Goal: Navigation & Orientation: Find specific page/section

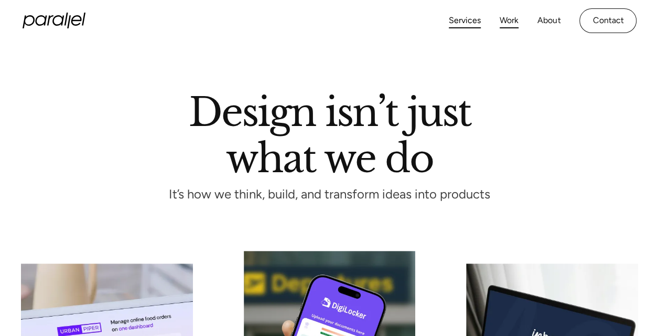
click at [514, 19] on link "Work" at bounding box center [509, 20] width 19 height 15
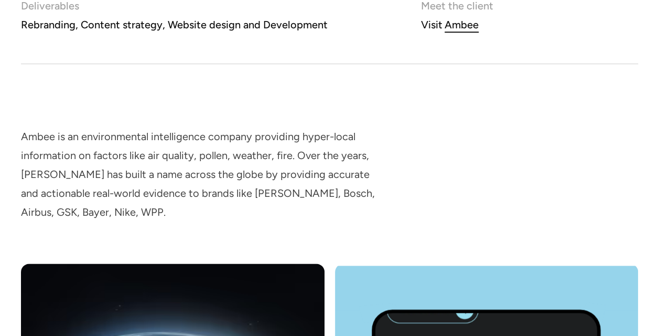
scroll to position [574, 0]
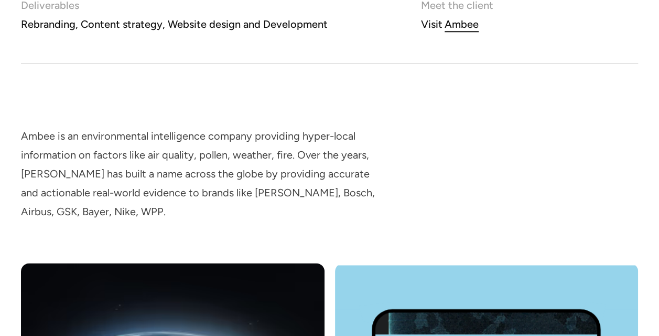
click at [458, 25] on div "Ambee" at bounding box center [462, 24] width 34 height 19
